Goal: Transaction & Acquisition: Purchase product/service

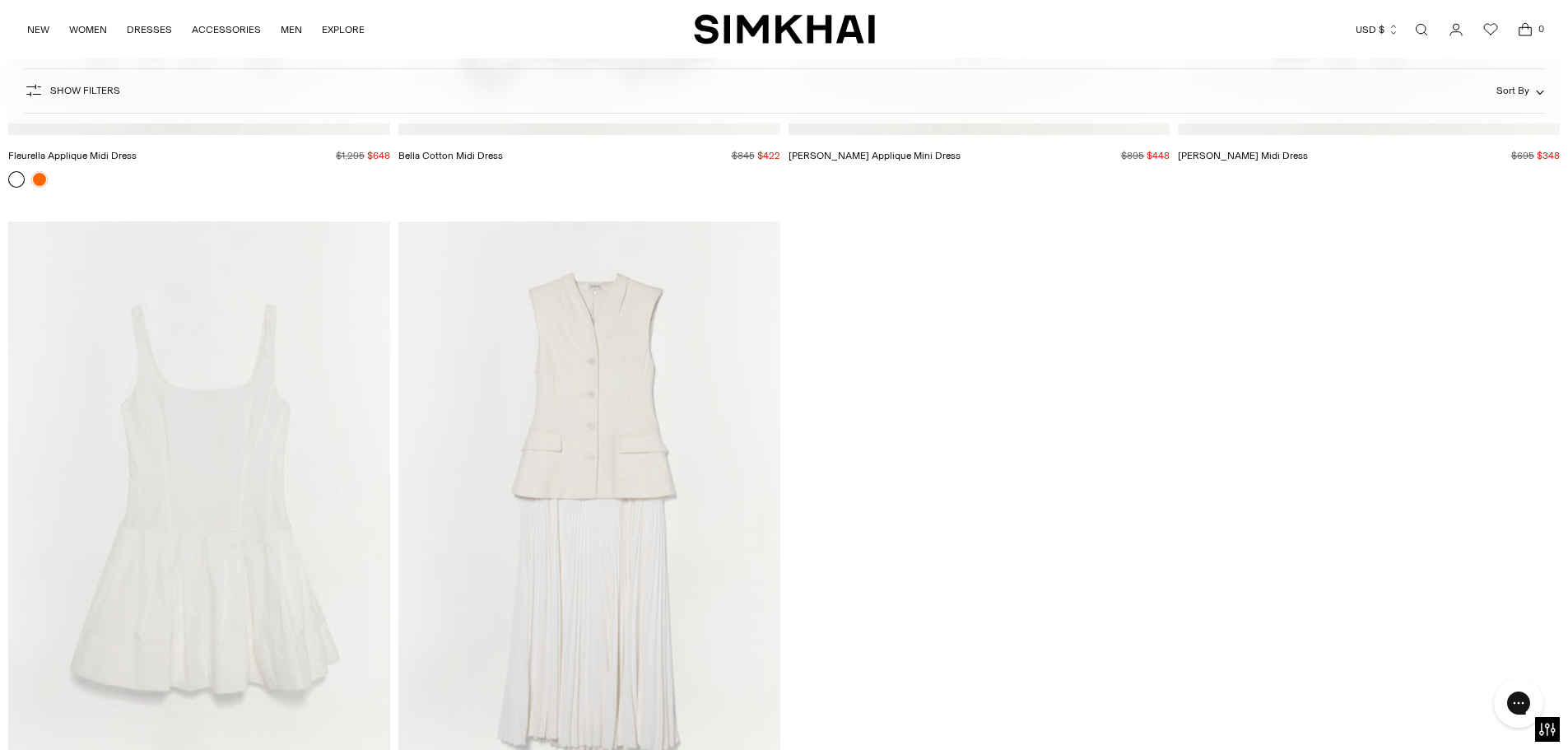
scroll to position [11527, 0]
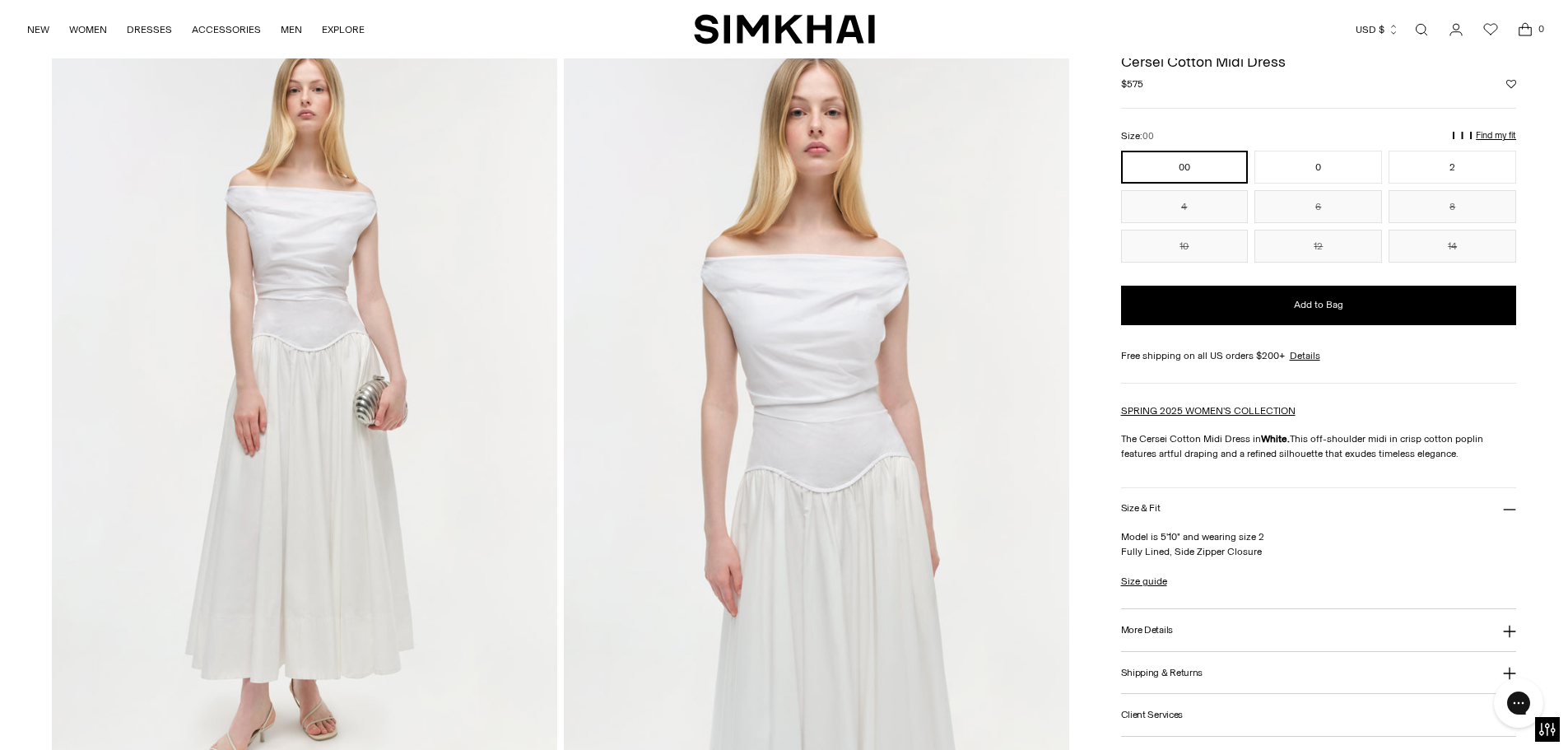
click at [297, 419] on img at bounding box center [304, 416] width 505 height 759
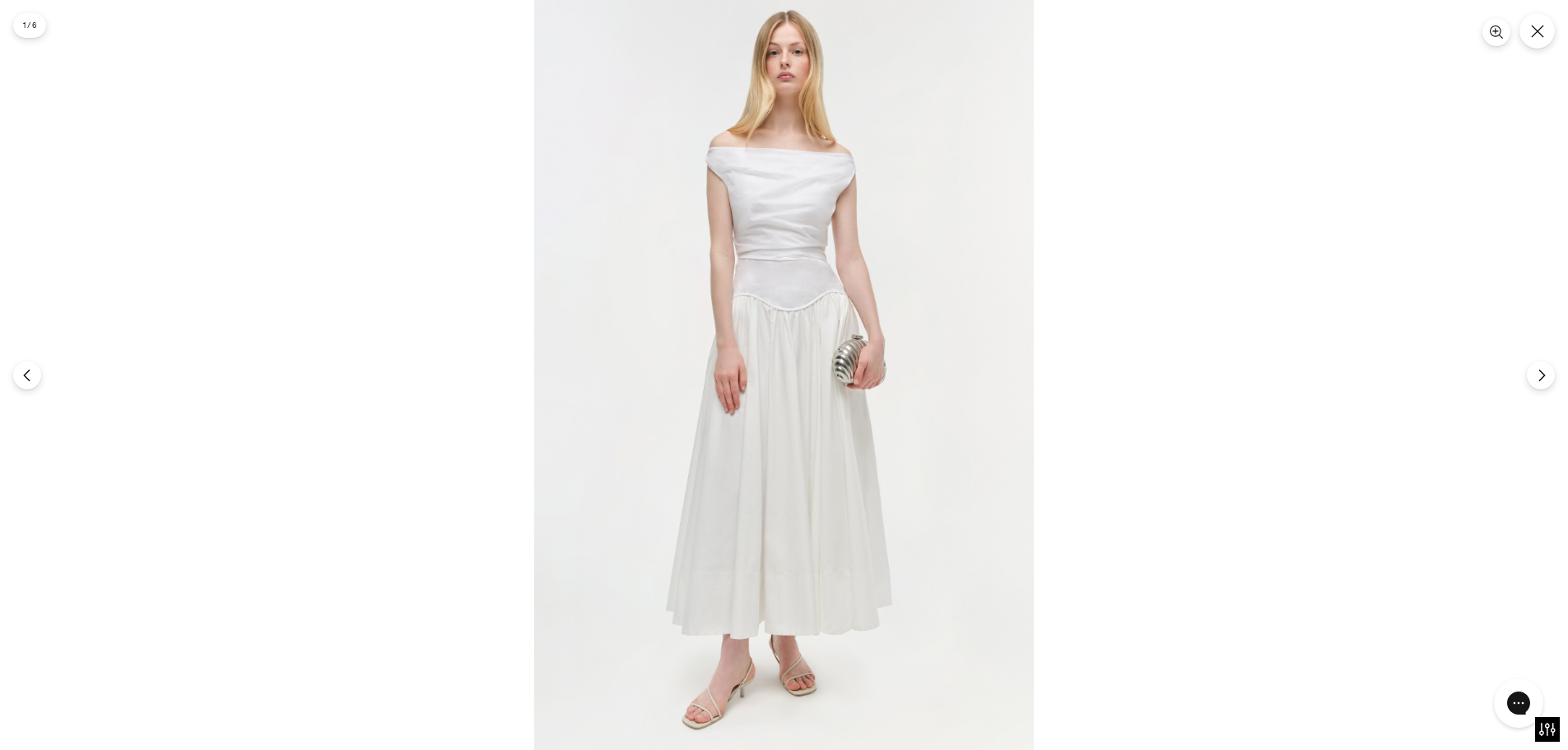
click at [693, 412] on img at bounding box center [784, 375] width 500 height 750
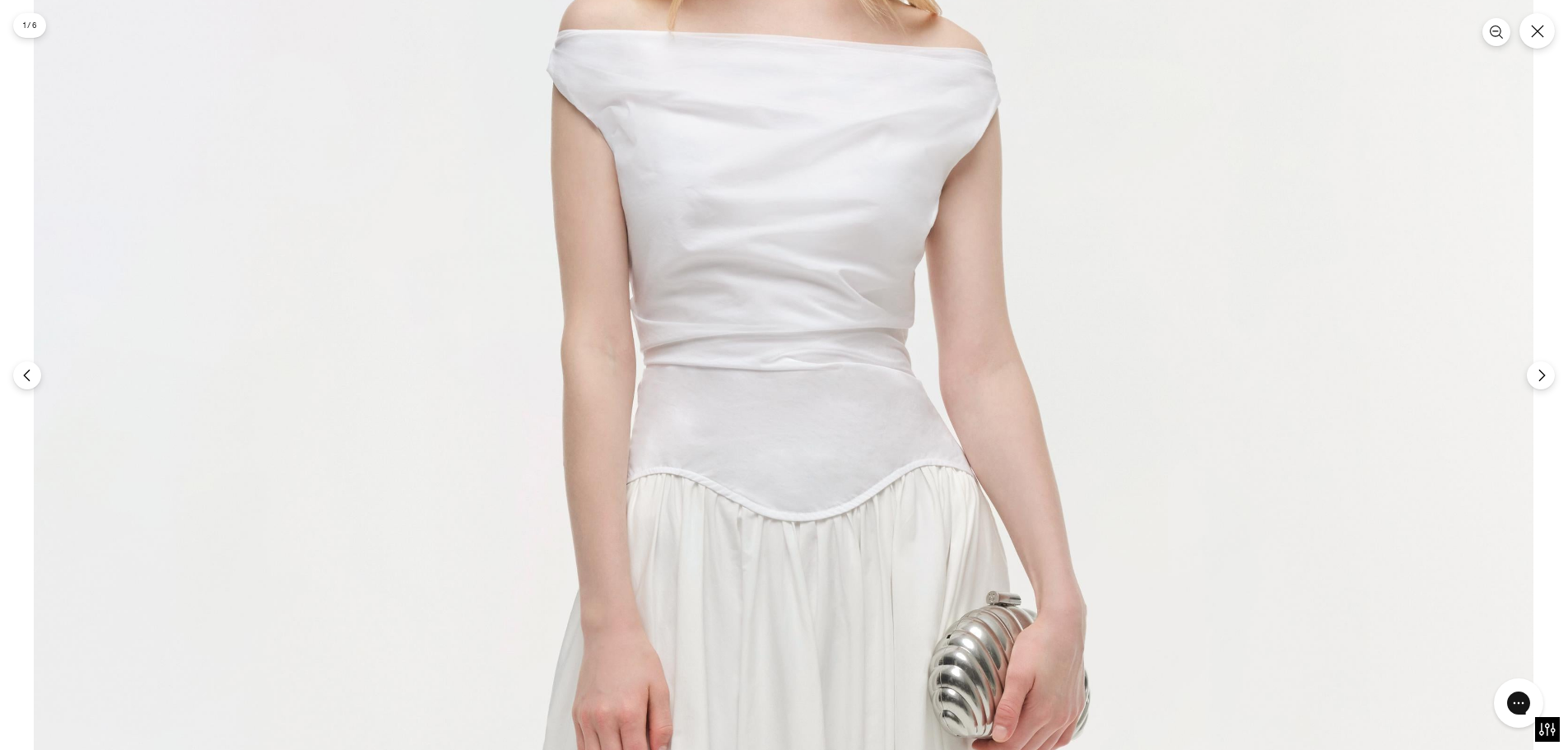
click at [705, 398] on img at bounding box center [784, 713] width 1500 height 2250
